Goal: Task Accomplishment & Management: Manage account settings

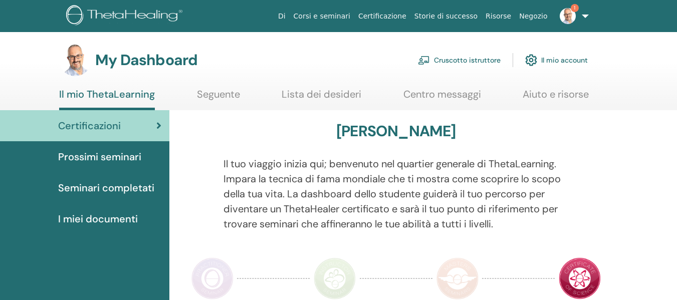
click at [475, 55] on link "Cruscotto istruttore" at bounding box center [459, 60] width 83 height 22
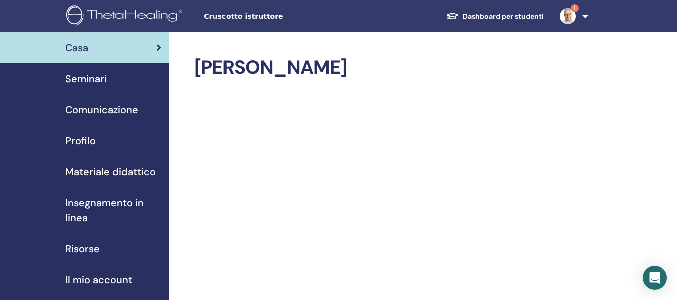
click at [94, 80] on span "Seminari" at bounding box center [86, 78] width 42 height 15
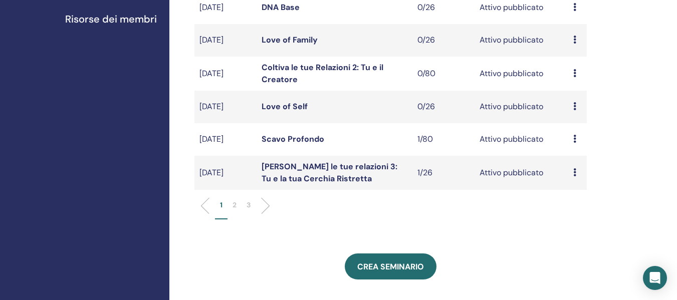
scroll to position [401, 0]
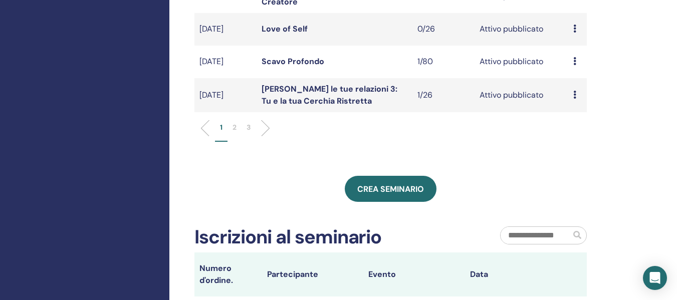
click at [235, 133] on p "2" at bounding box center [234, 127] width 4 height 11
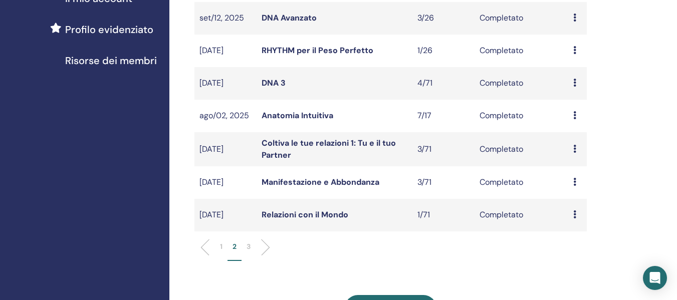
scroll to position [451, 0]
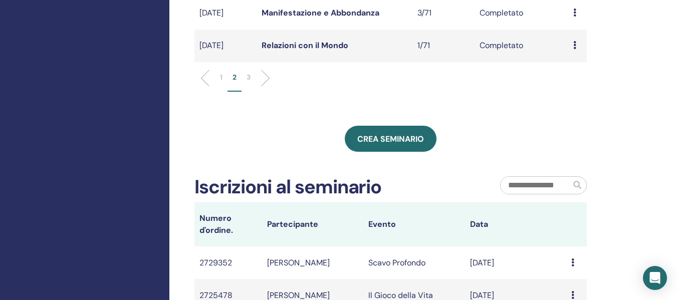
click at [223, 89] on li "1" at bounding box center [221, 82] width 13 height 20
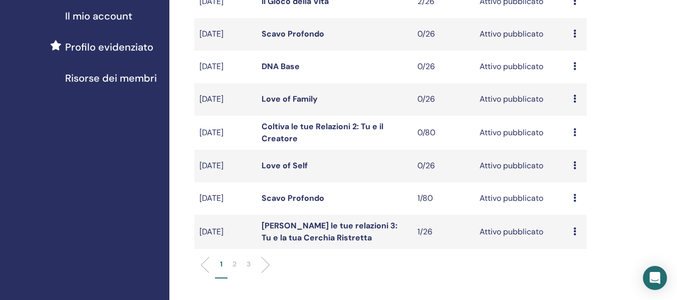
scroll to position [250, 0]
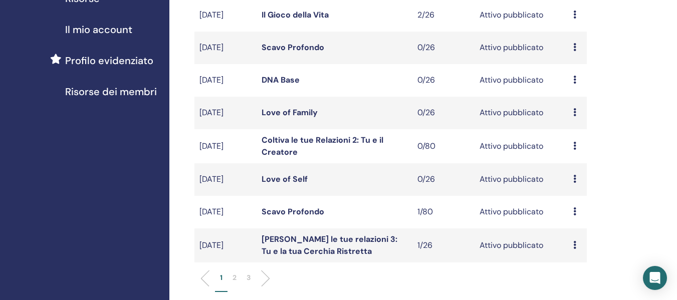
click at [575, 84] on icon at bounding box center [574, 80] width 3 height 8
click at [576, 142] on p "Annulla" at bounding box center [580, 142] width 45 height 12
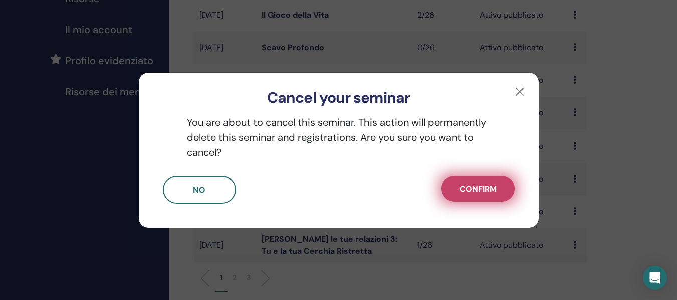
click at [477, 190] on span "Confirm" at bounding box center [477, 189] width 37 height 11
